Goal: Task Accomplishment & Management: Manage account settings

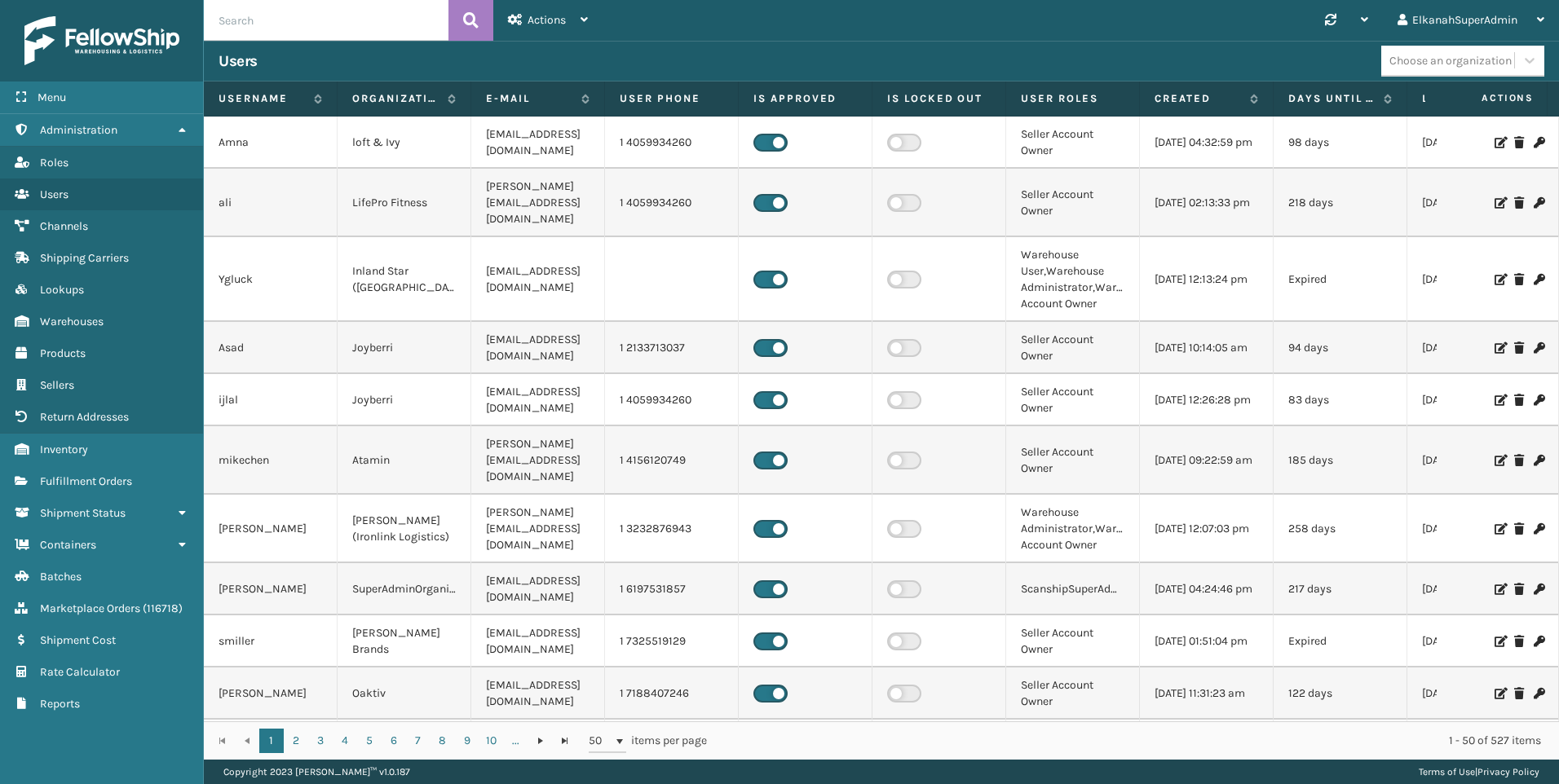
click at [221, 27] on input "text" at bounding box center [326, 20] width 245 height 41
type input "hillel"
click at [479, 16] on button at bounding box center [471, 20] width 44 height 41
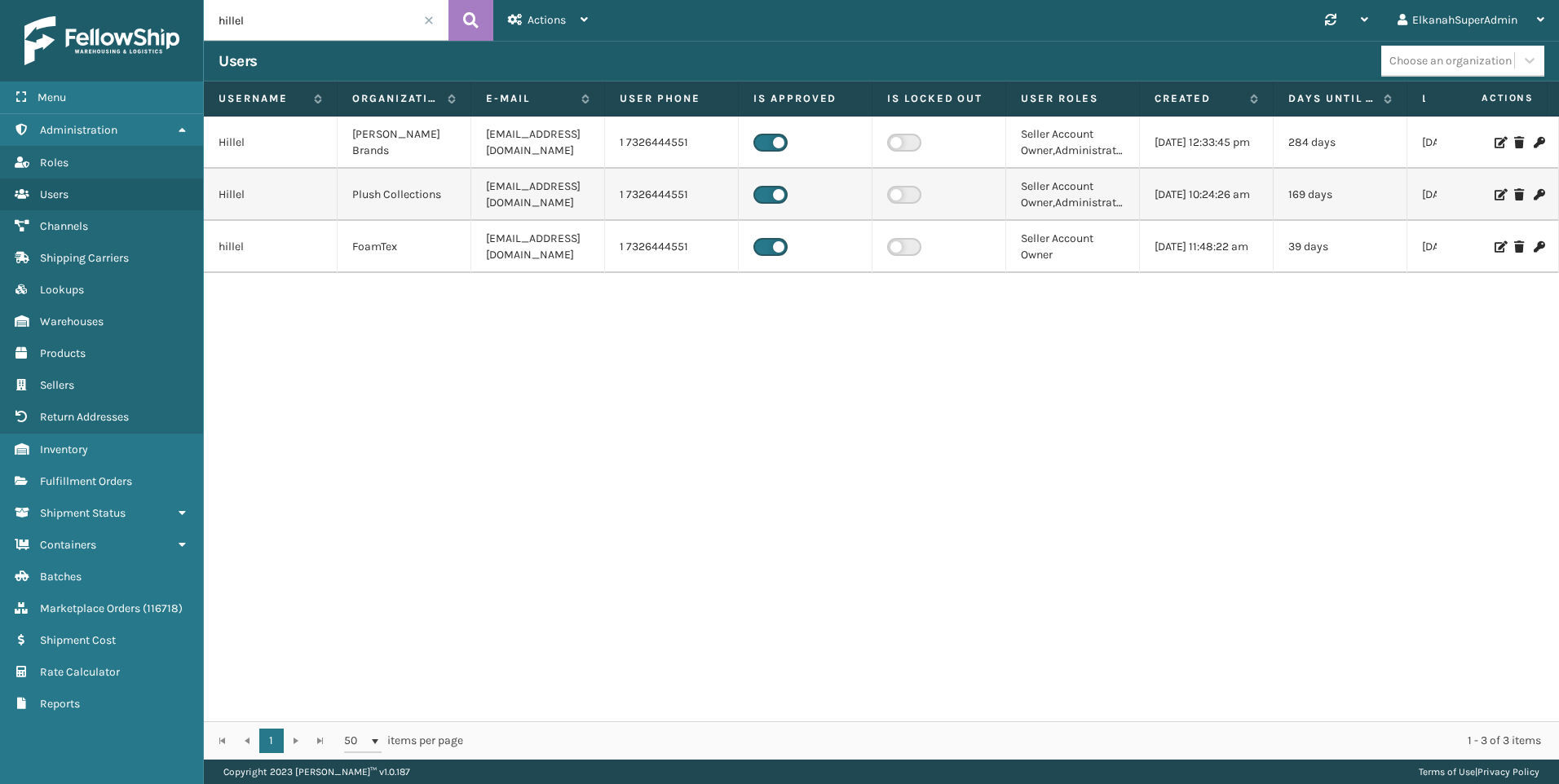
click at [1534, 191] on icon at bounding box center [1539, 195] width 10 height 11
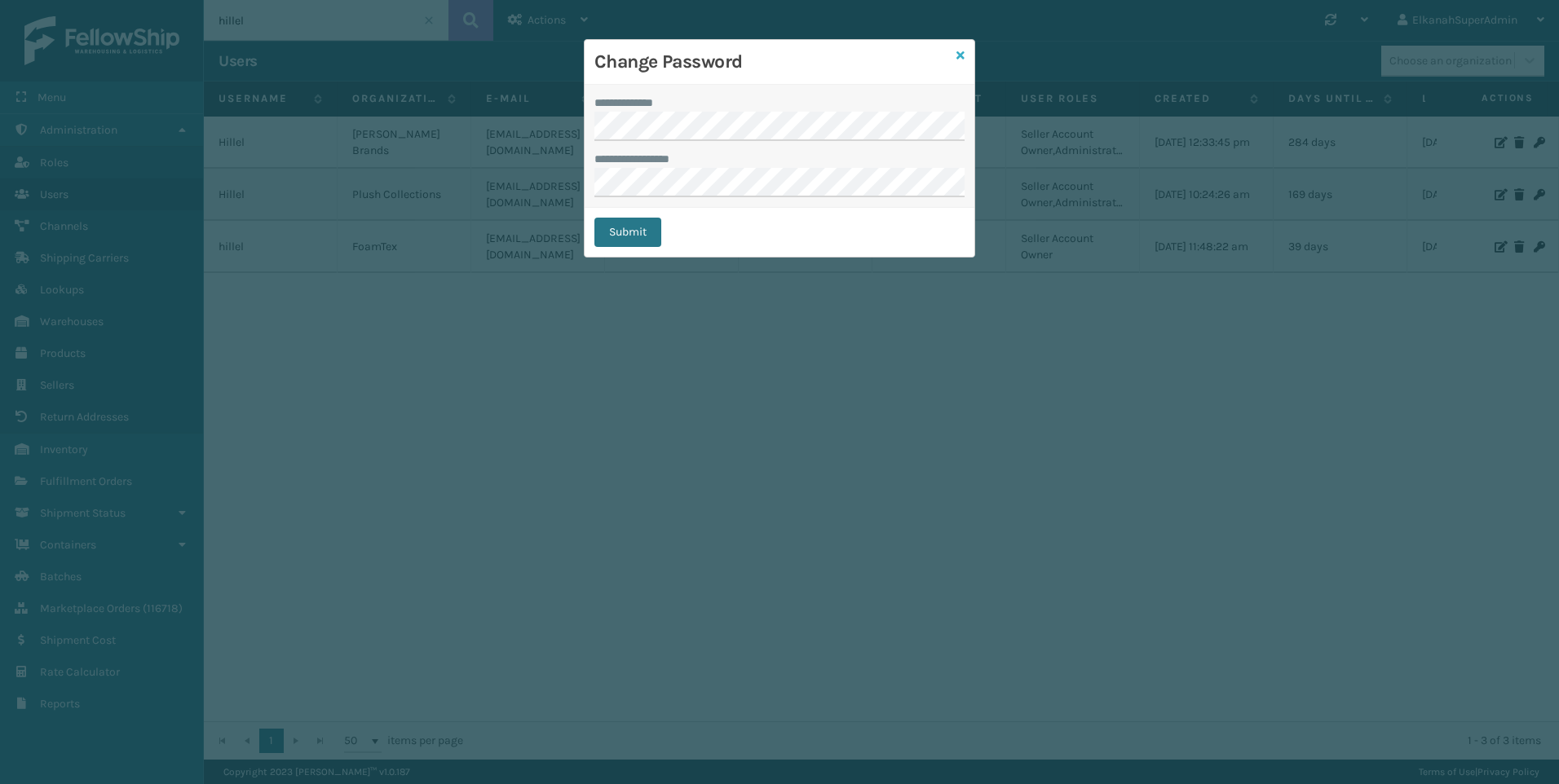
click at [958, 57] on icon at bounding box center [960, 56] width 8 height 11
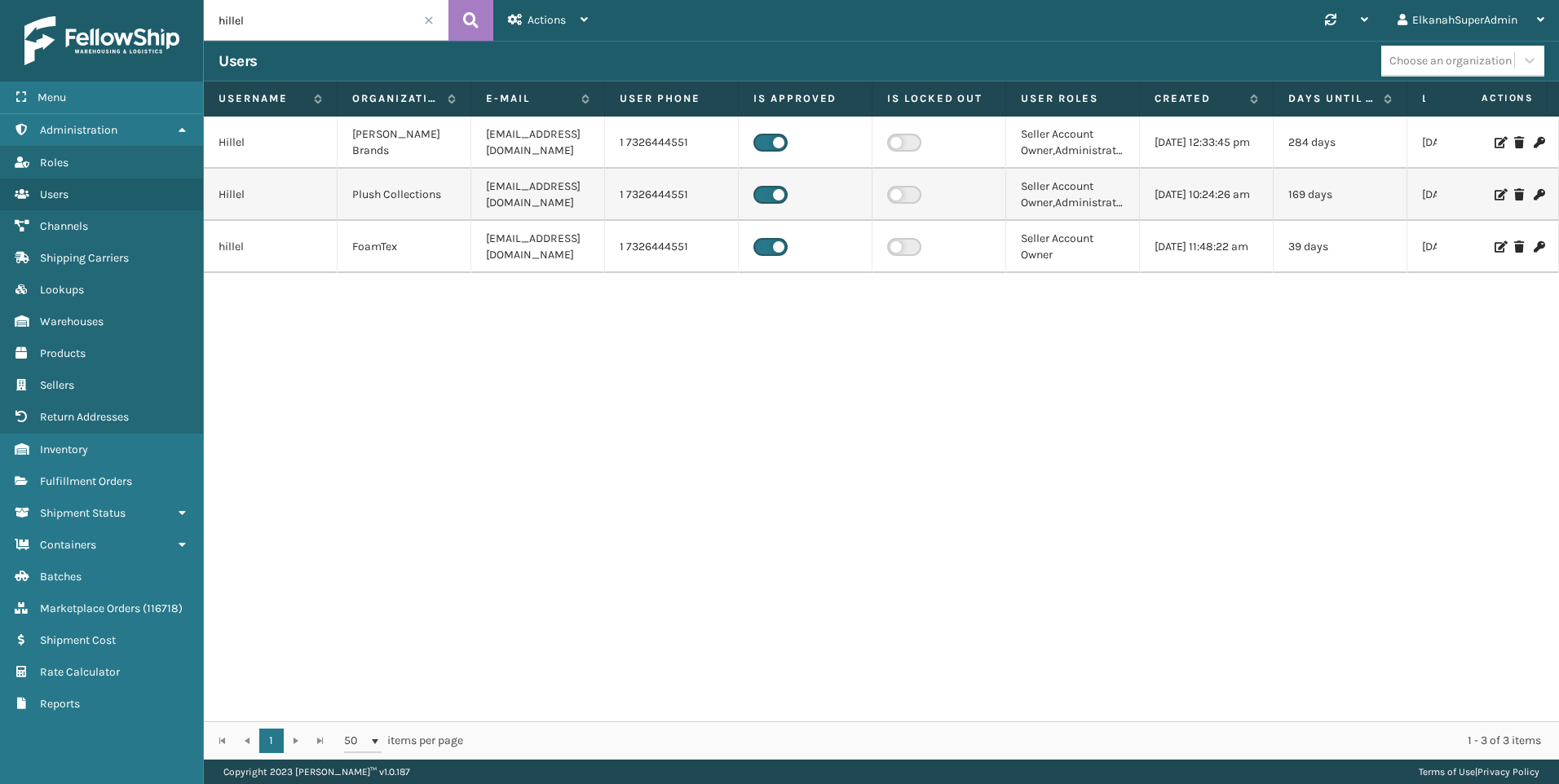
click at [1495, 195] on icon at bounding box center [1500, 195] width 10 height 11
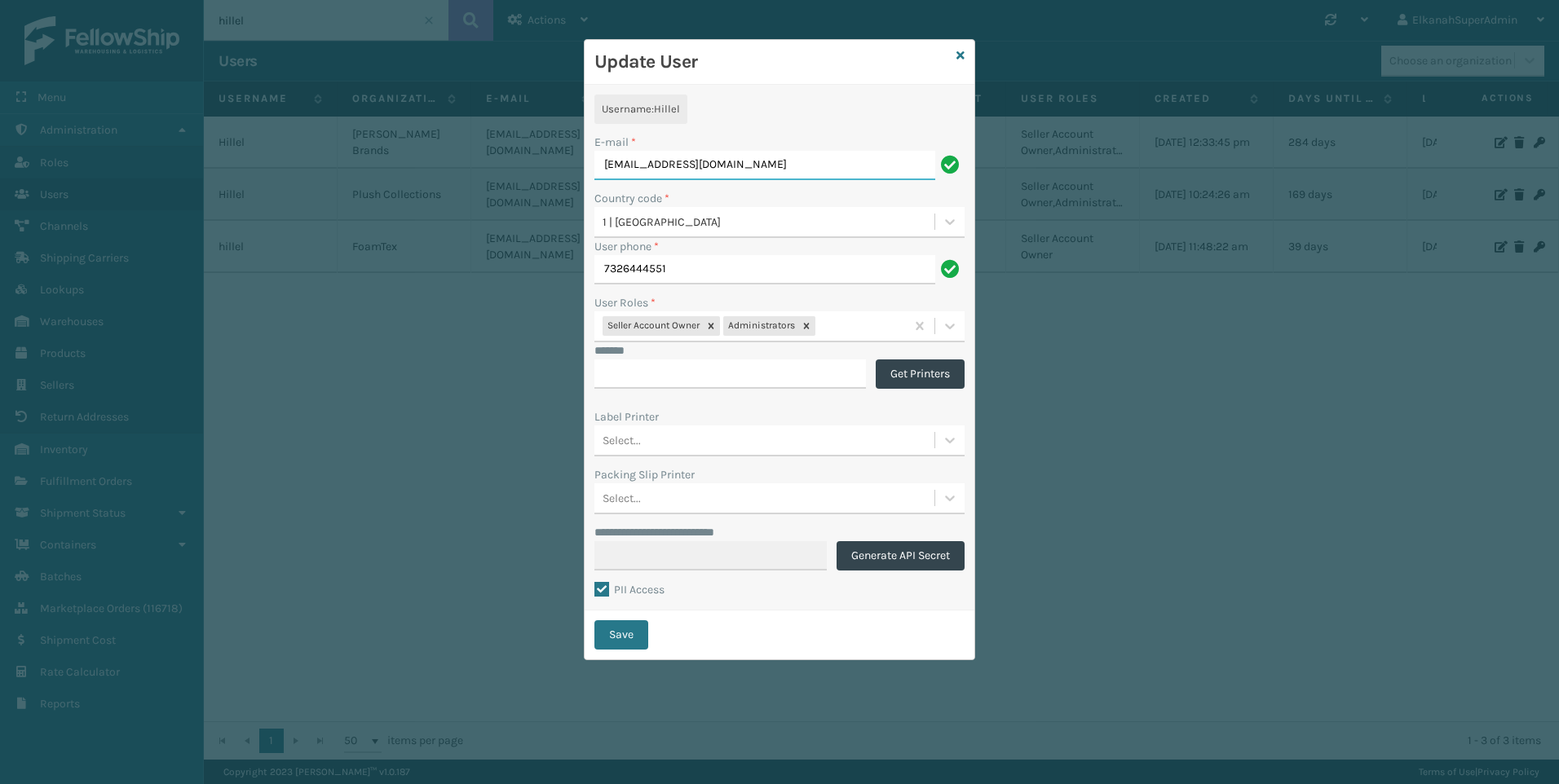
drag, startPoint x: 747, startPoint y: 166, endPoint x: 595, endPoint y: 175, distance: 152.3
click at [595, 175] on input "[EMAIL_ADDRESS][DOMAIN_NAME]" at bounding box center [765, 166] width 341 height 30
paste input "[EMAIL_ADDRESS]"
type input "[EMAIL_ADDRESS][DOMAIN_NAME]"
click at [627, 637] on button "Save" at bounding box center [621, 635] width 54 height 30
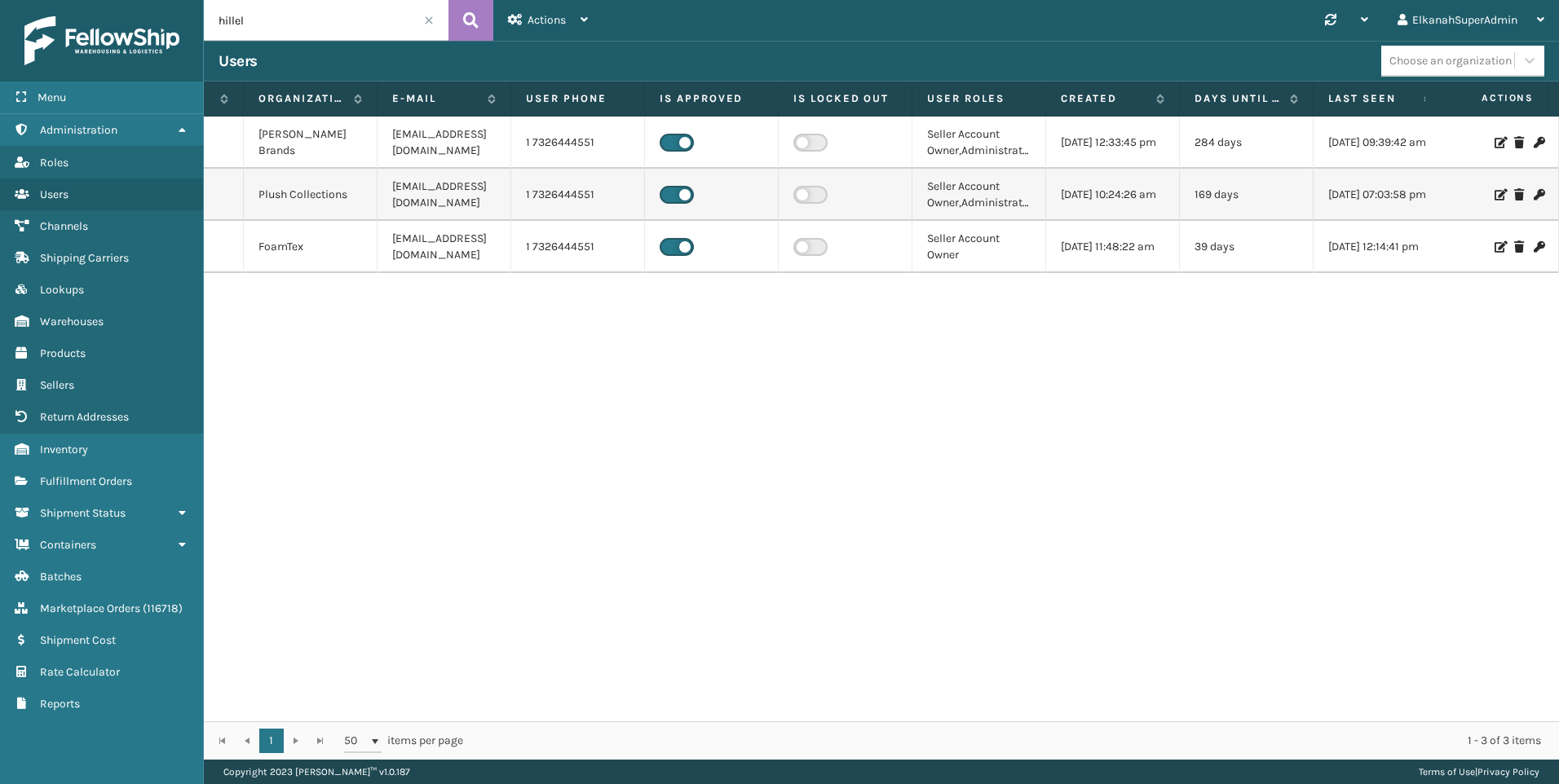
scroll to position [0, 116]
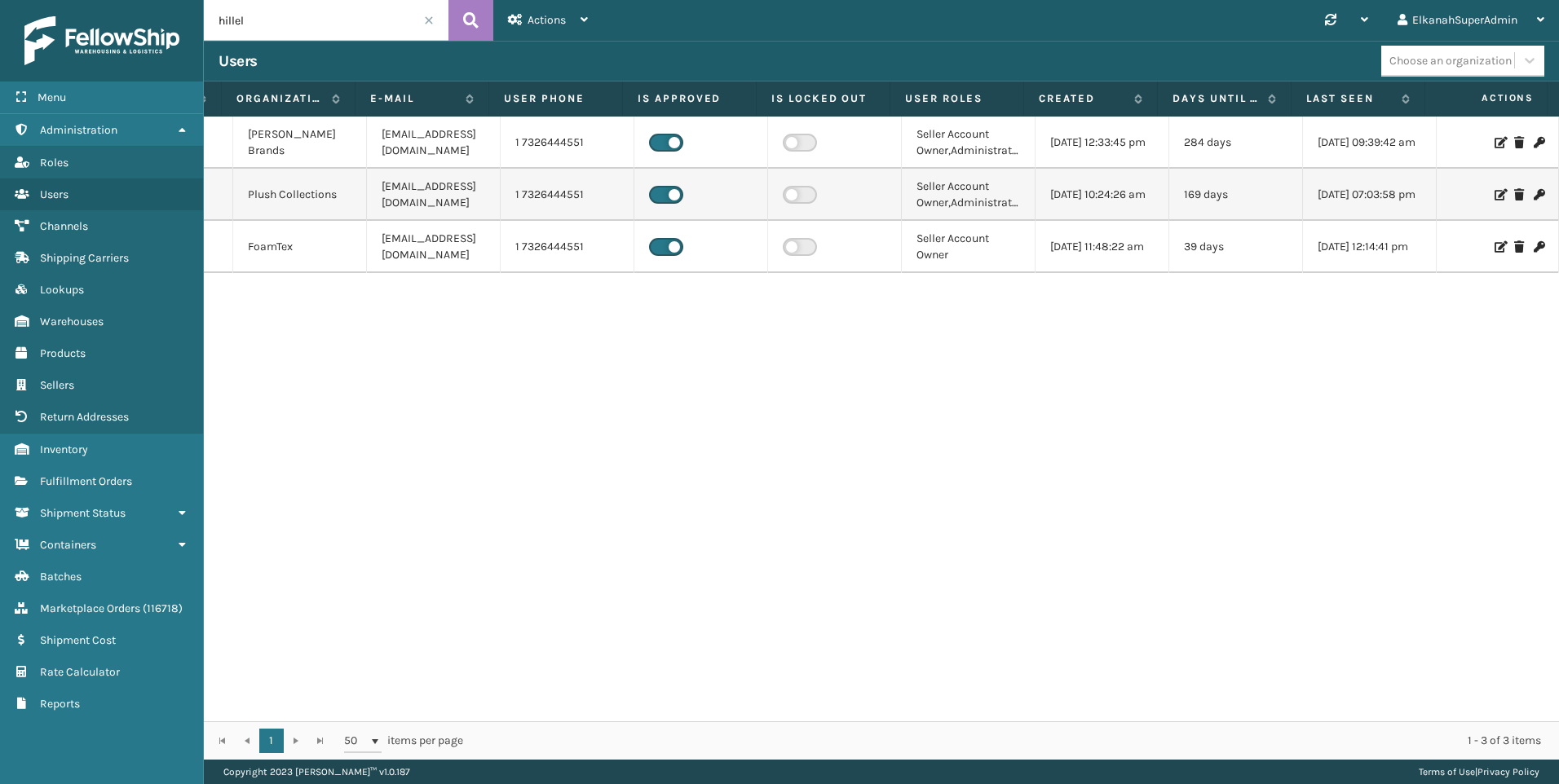
click at [1350, 397] on div "[PERSON_NAME] Brands [EMAIL_ADDRESS][DOMAIN_NAME] 1 7326444551 Seller Account O…" at bounding box center [881, 419] width 1355 height 605
click at [1495, 197] on icon at bounding box center [1500, 195] width 10 height 11
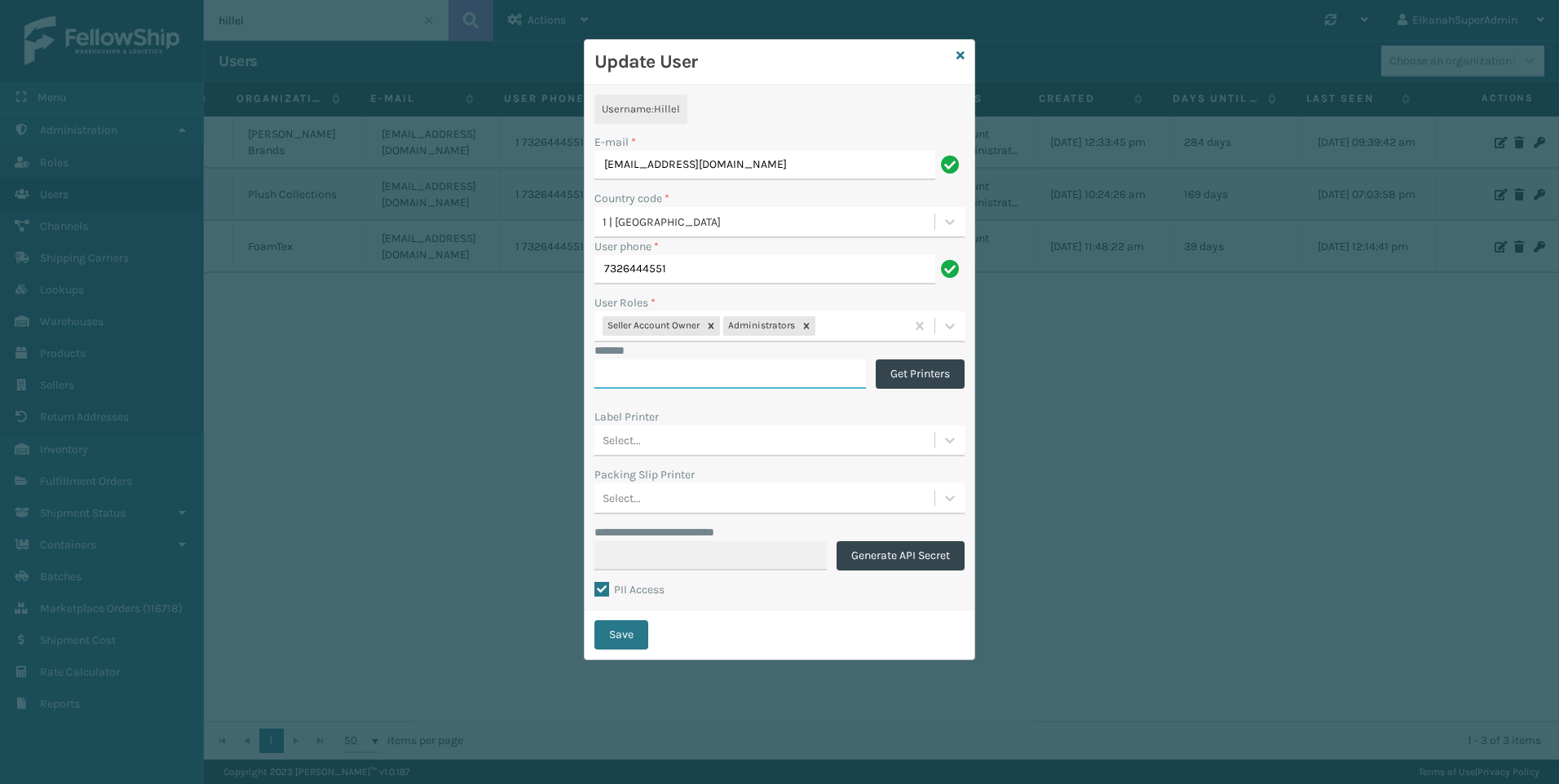
click at [615, 381] on input "*******" at bounding box center [729, 374] width 272 height 30
click at [965, 56] on div "Update User" at bounding box center [780, 62] width 390 height 44
click at [959, 57] on icon at bounding box center [960, 56] width 8 height 11
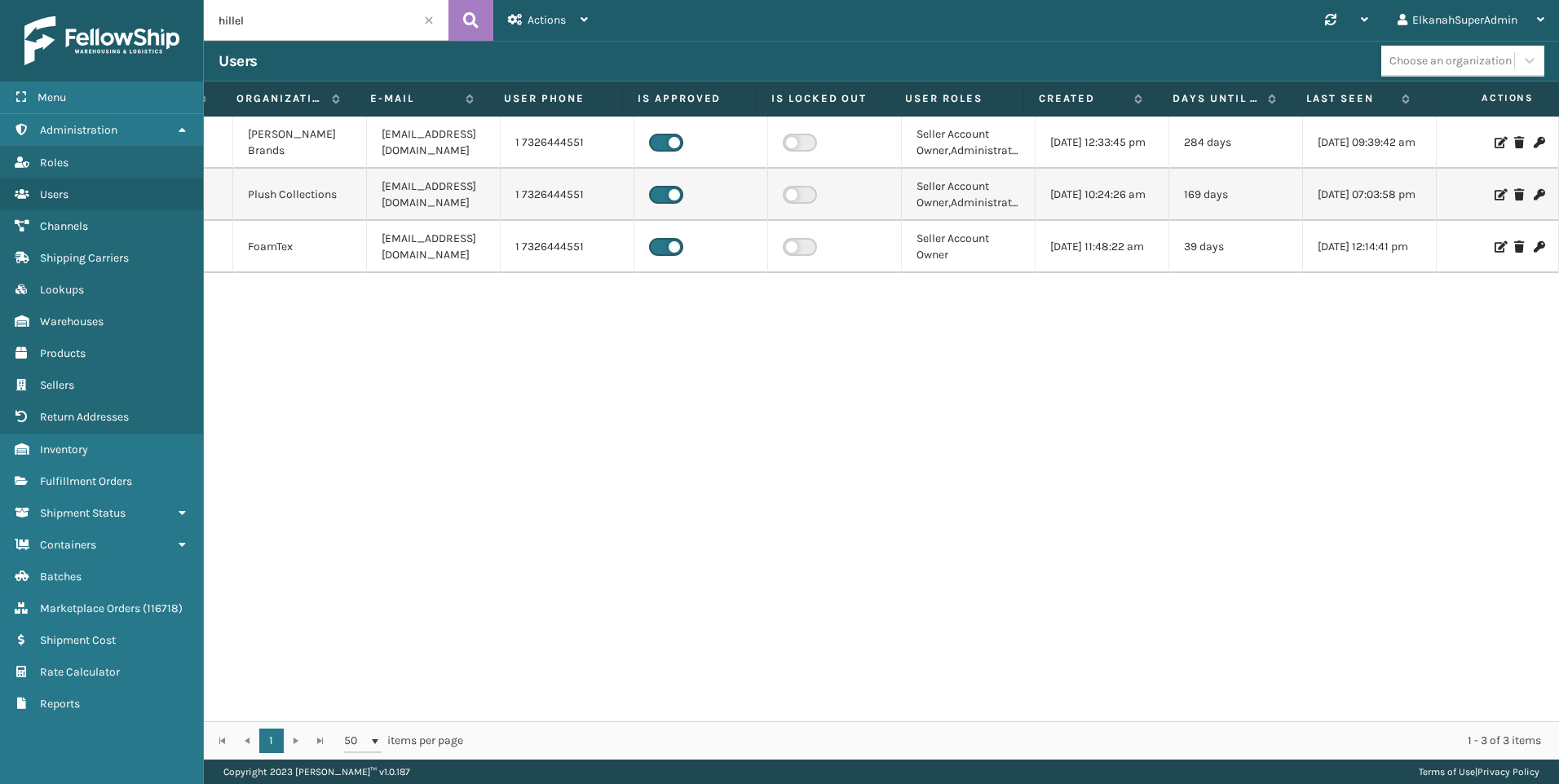
click at [1534, 196] on icon at bounding box center [1539, 195] width 10 height 11
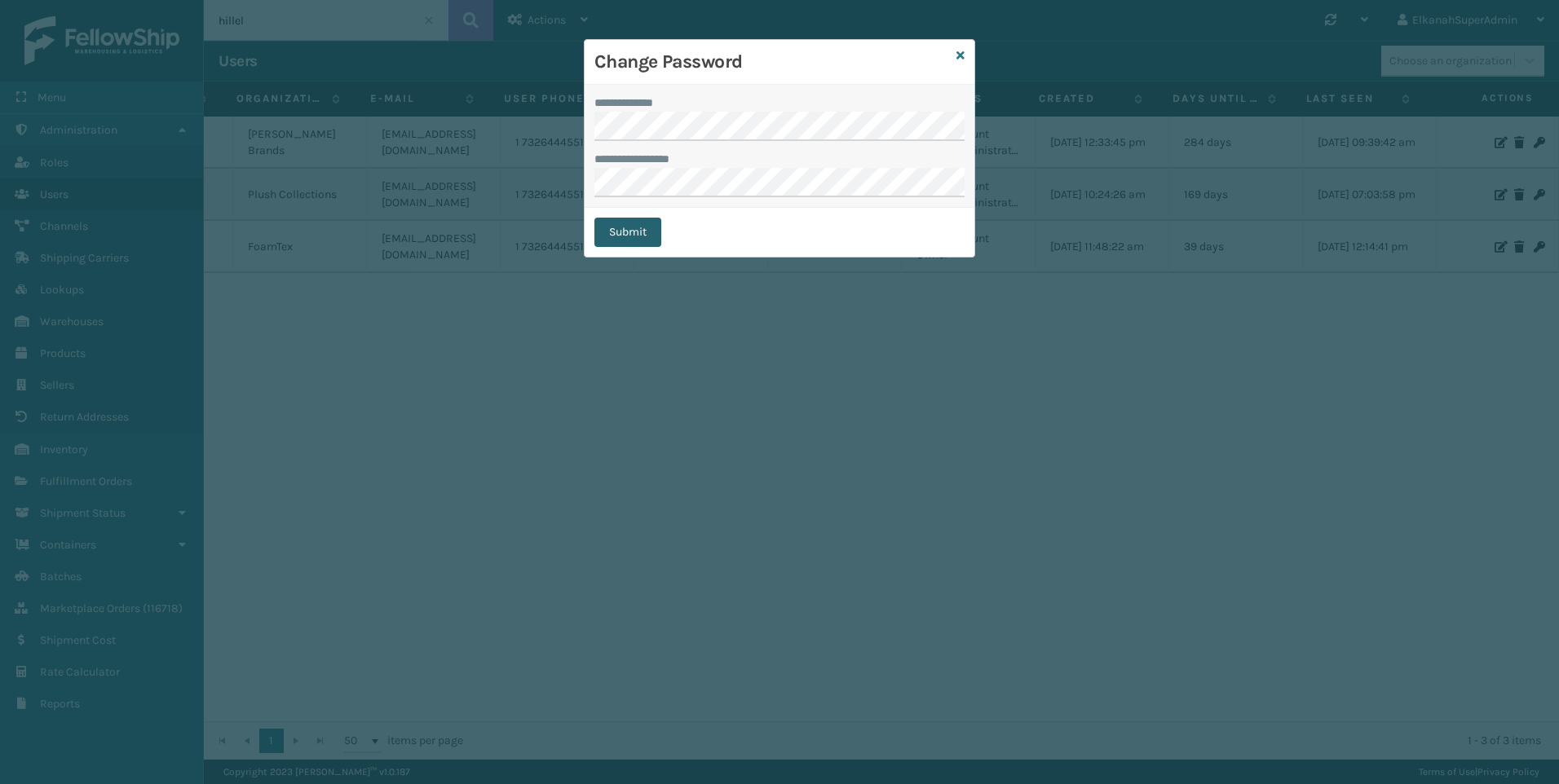
click at [616, 227] on button "Submit" at bounding box center [627, 233] width 67 height 30
